Goal: Transaction & Acquisition: Obtain resource

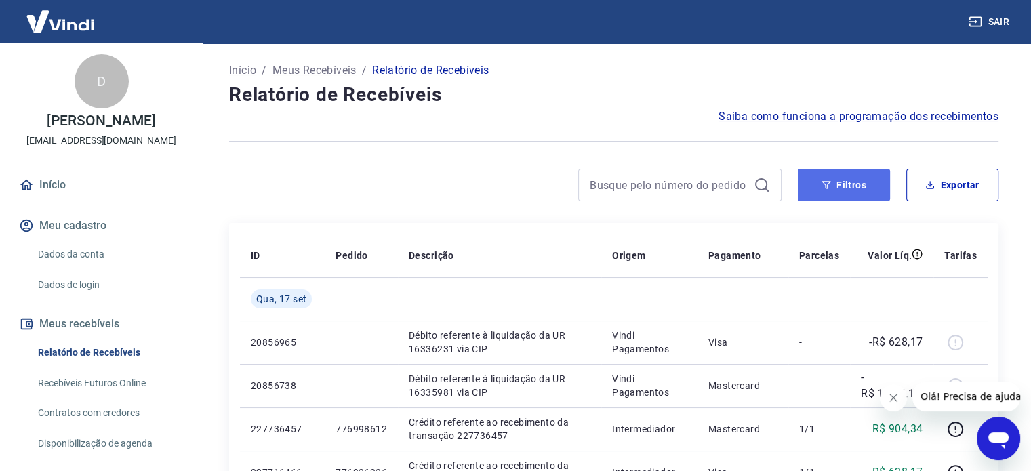
click at [832, 186] on button "Filtros" at bounding box center [844, 185] width 92 height 33
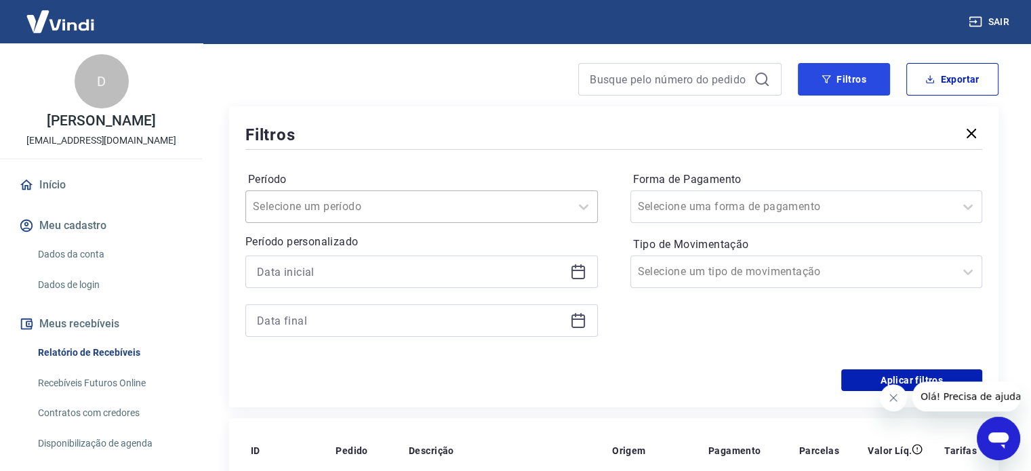
scroll to position [136, 0]
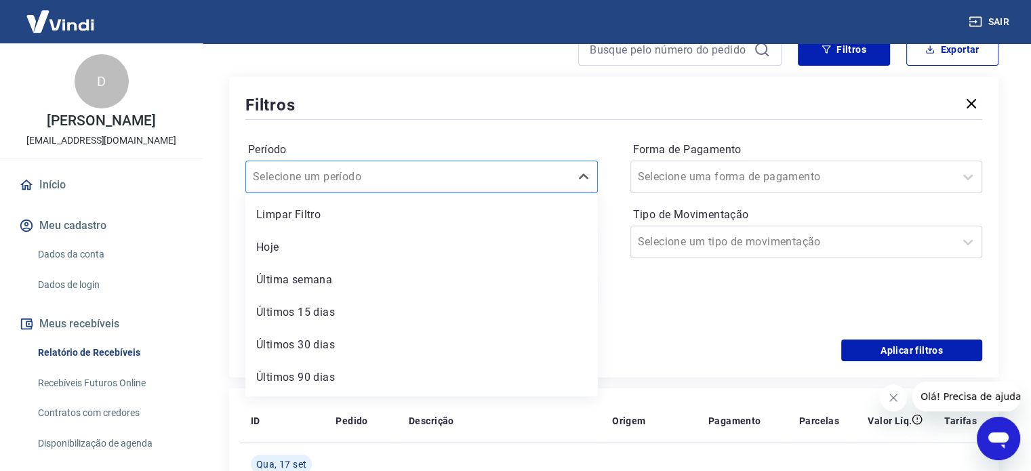
click at [437, 173] on div at bounding box center [408, 176] width 310 height 19
click at [318, 310] on div "Últimos 15 dias" at bounding box center [421, 312] width 352 height 27
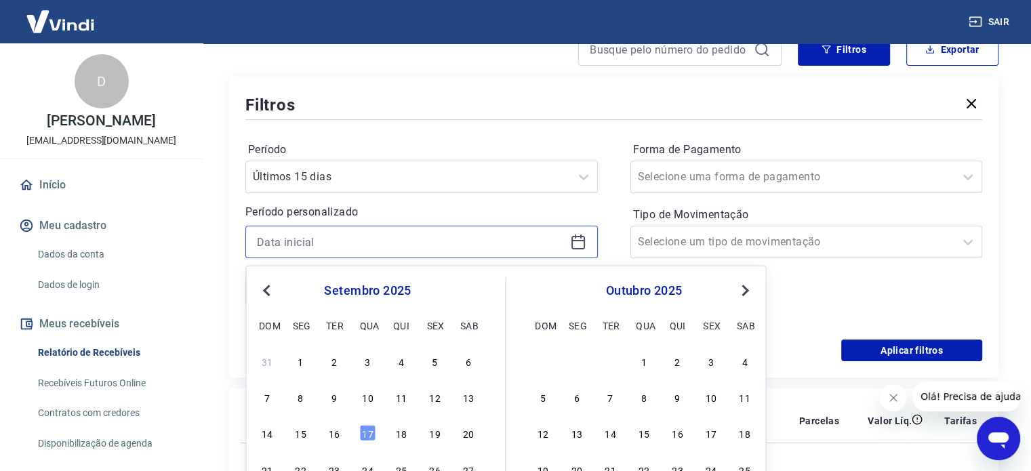
click at [355, 238] on input at bounding box center [411, 242] width 308 height 20
click at [304, 401] on div "8" at bounding box center [301, 397] width 16 height 16
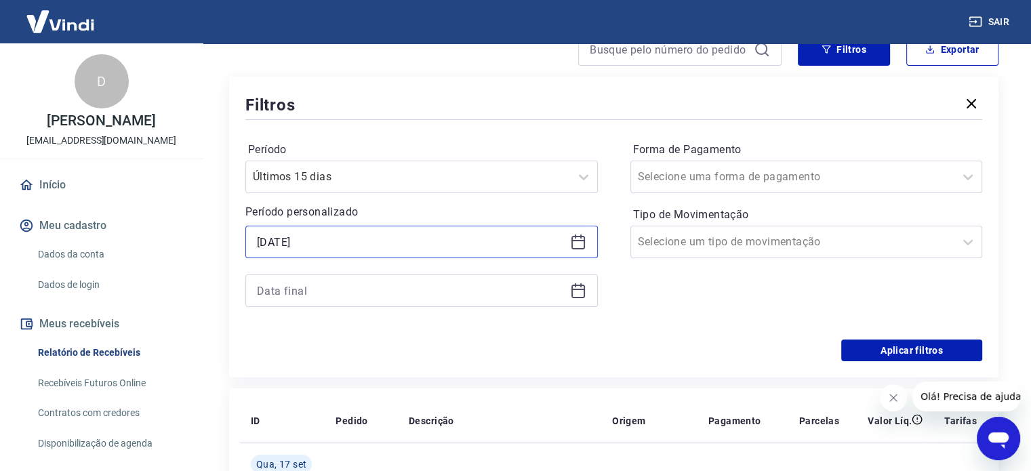
click at [306, 243] on input "[DATE]" at bounding box center [411, 242] width 308 height 20
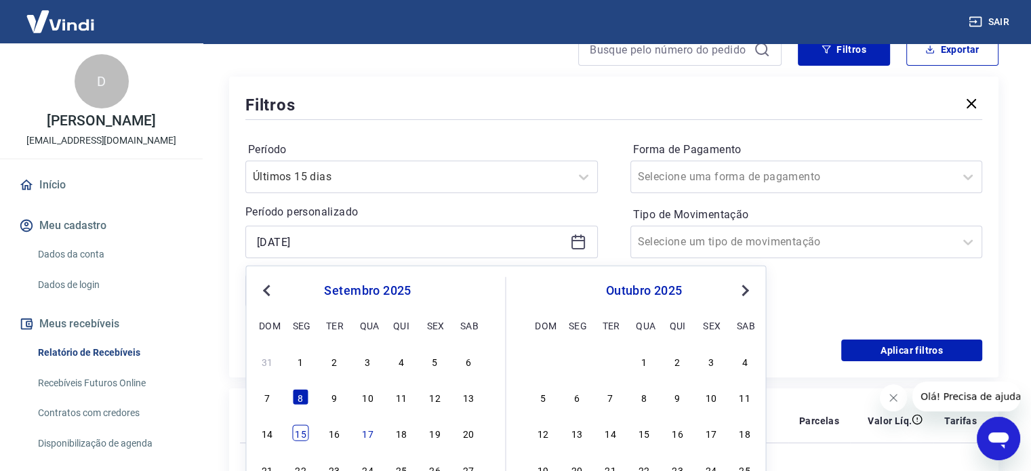
click at [304, 441] on div "15" at bounding box center [301, 433] width 16 height 16
click at [319, 245] on input "[DATE]" at bounding box center [411, 242] width 308 height 20
click at [300, 396] on div "8" at bounding box center [301, 397] width 16 height 16
type input "[DATE]"
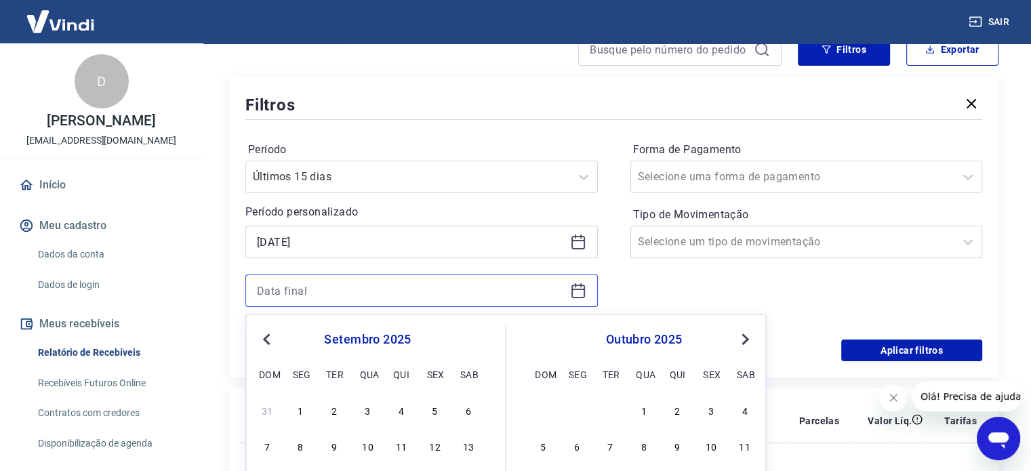
click at [307, 292] on input at bounding box center [411, 291] width 308 height 20
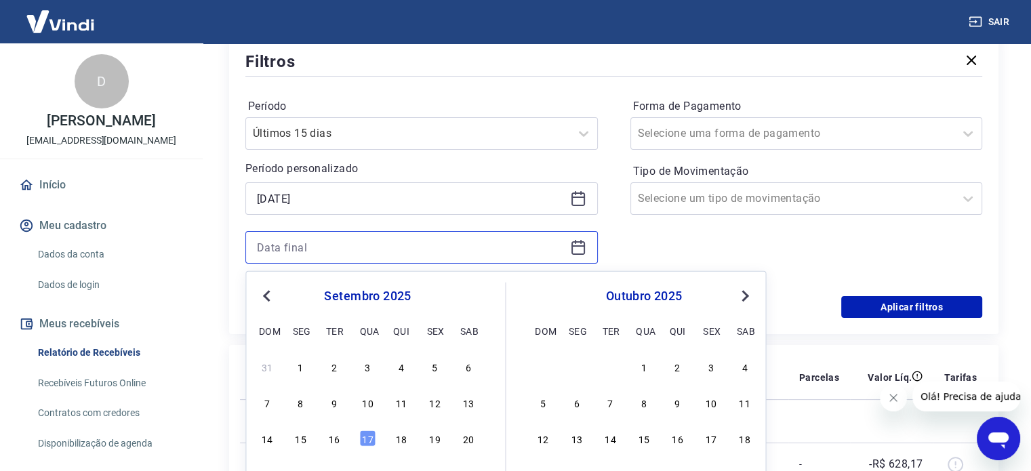
scroll to position [203, 0]
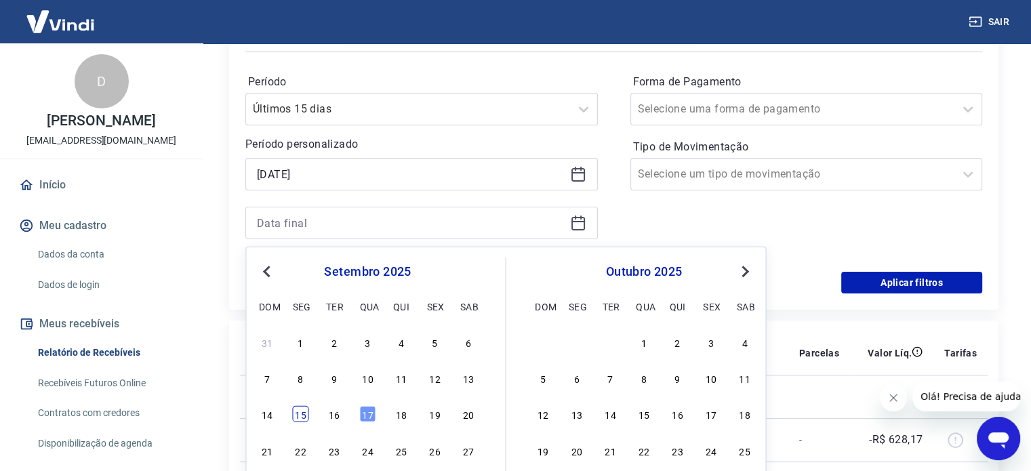
click at [298, 421] on div "15" at bounding box center [301, 414] width 16 height 16
type input "[DATE]"
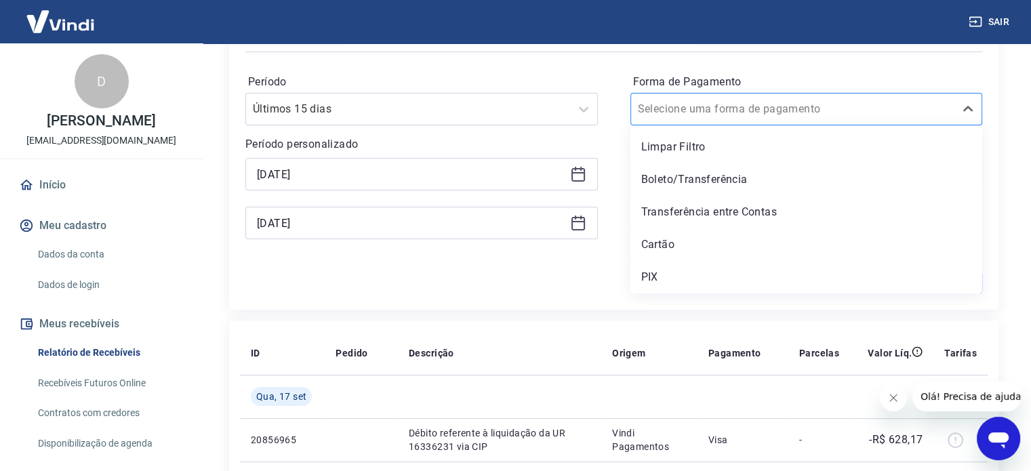
click at [704, 105] on input "Forma de Pagamento" at bounding box center [706, 109] width 137 height 16
click at [543, 289] on div "Aplicar filtros" at bounding box center [613, 283] width 737 height 22
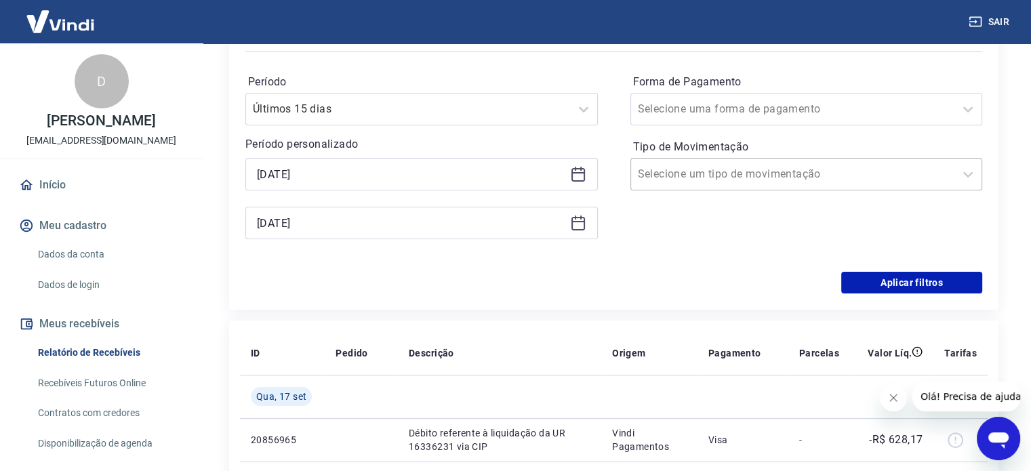
click at [701, 178] on input "Tipo de Movimentação" at bounding box center [706, 174] width 137 height 16
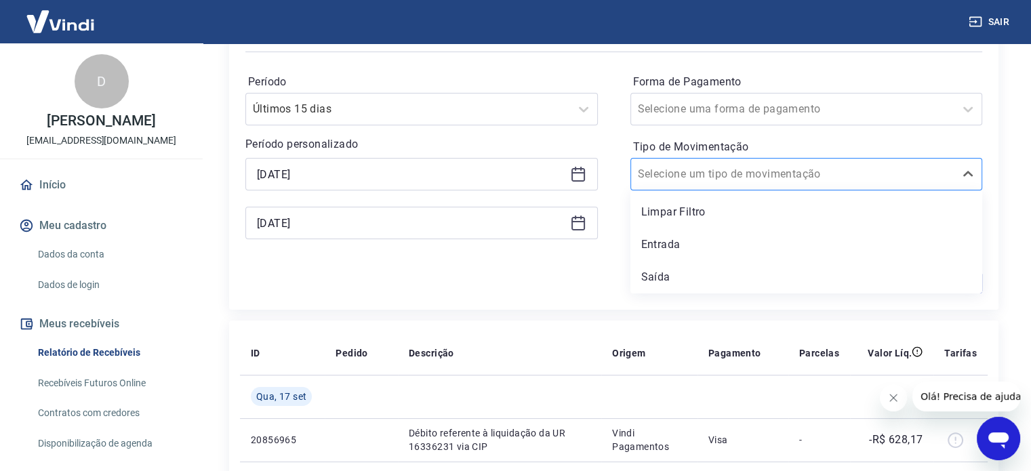
click at [701, 178] on input "Tipo de Movimentação" at bounding box center [706, 174] width 137 height 16
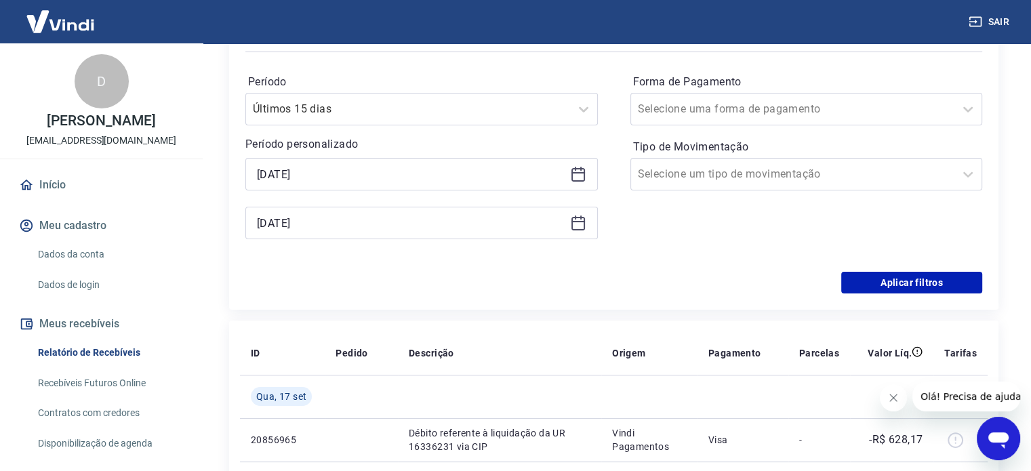
click at [536, 295] on div "Filtros Período Últimos 15 dias Período personalizado Selected date: [DATE] [DA…" at bounding box center [613, 159] width 769 height 301
click at [895, 276] on button "Aplicar filtros" at bounding box center [911, 283] width 141 height 22
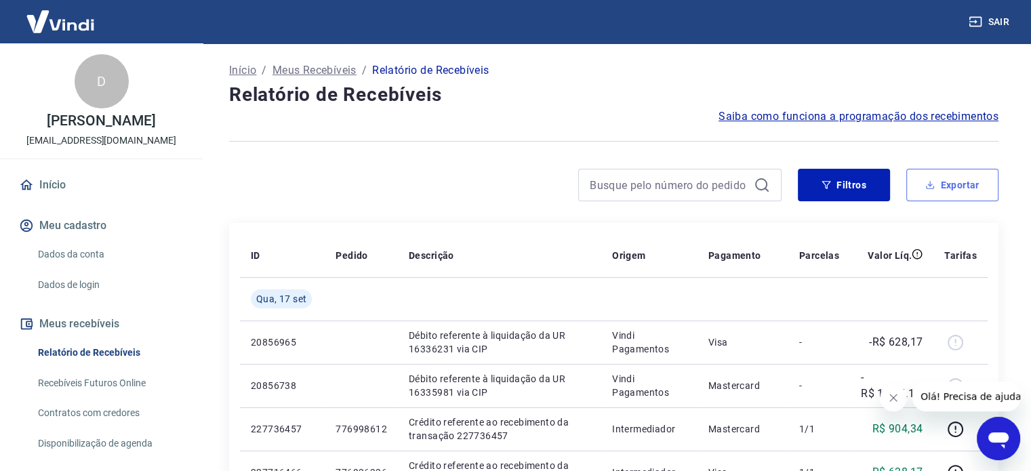
click at [981, 180] on button "Exportar" at bounding box center [952, 185] width 92 height 33
type input "[DATE]"
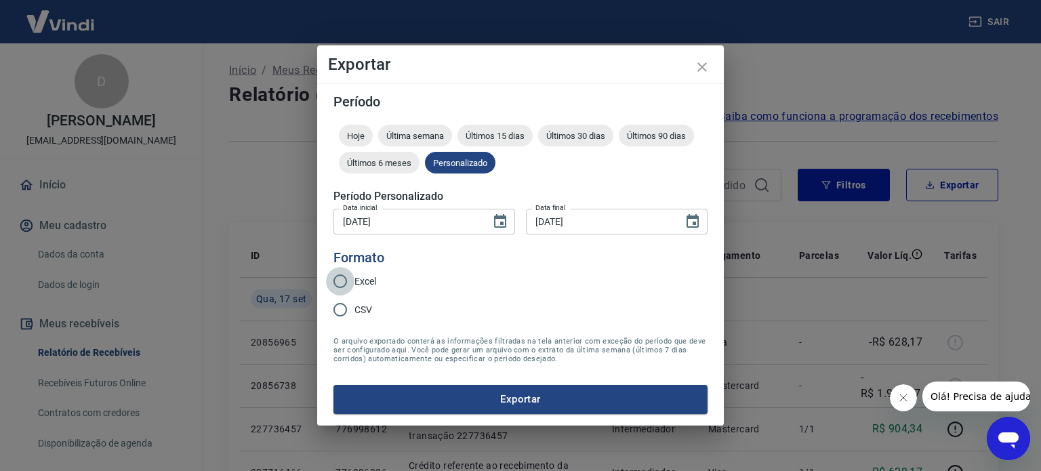
click at [337, 289] on input "Excel" at bounding box center [340, 281] width 28 height 28
radio input "true"
click at [430, 400] on button "Exportar" at bounding box center [520, 399] width 374 height 28
